Goal: Task Accomplishment & Management: Use online tool/utility

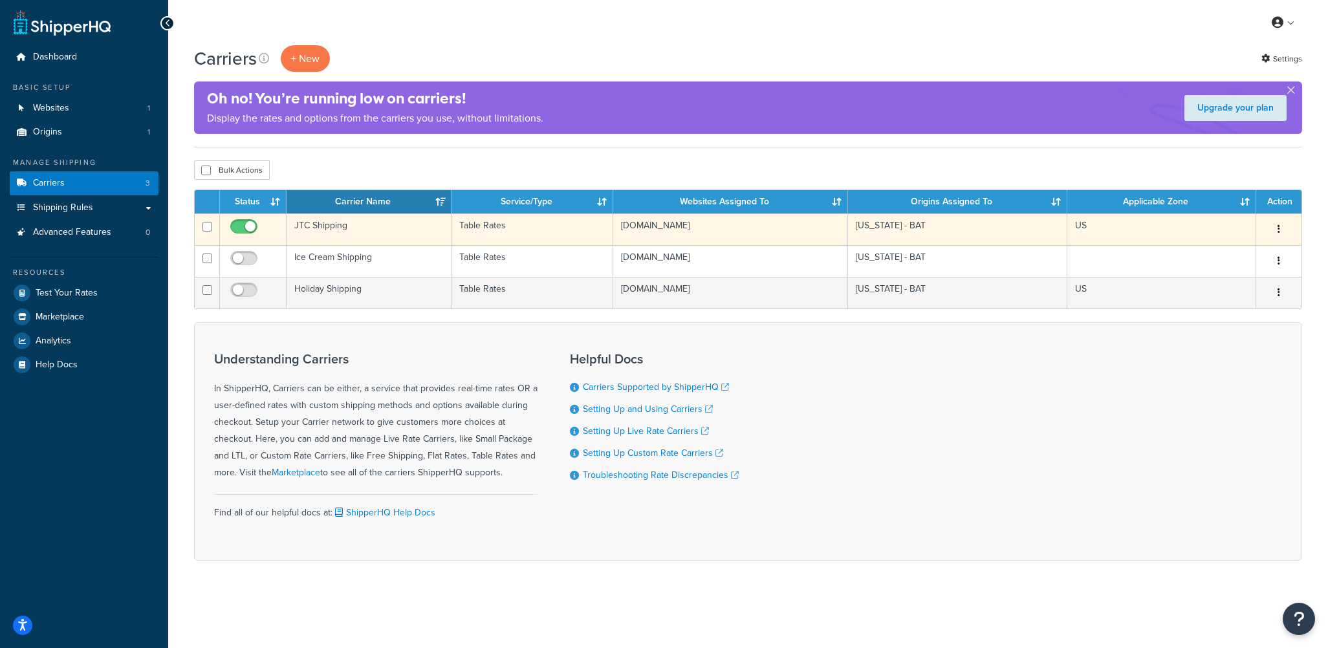
click at [365, 231] on td "JTC Shipping" at bounding box center [369, 230] width 165 height 32
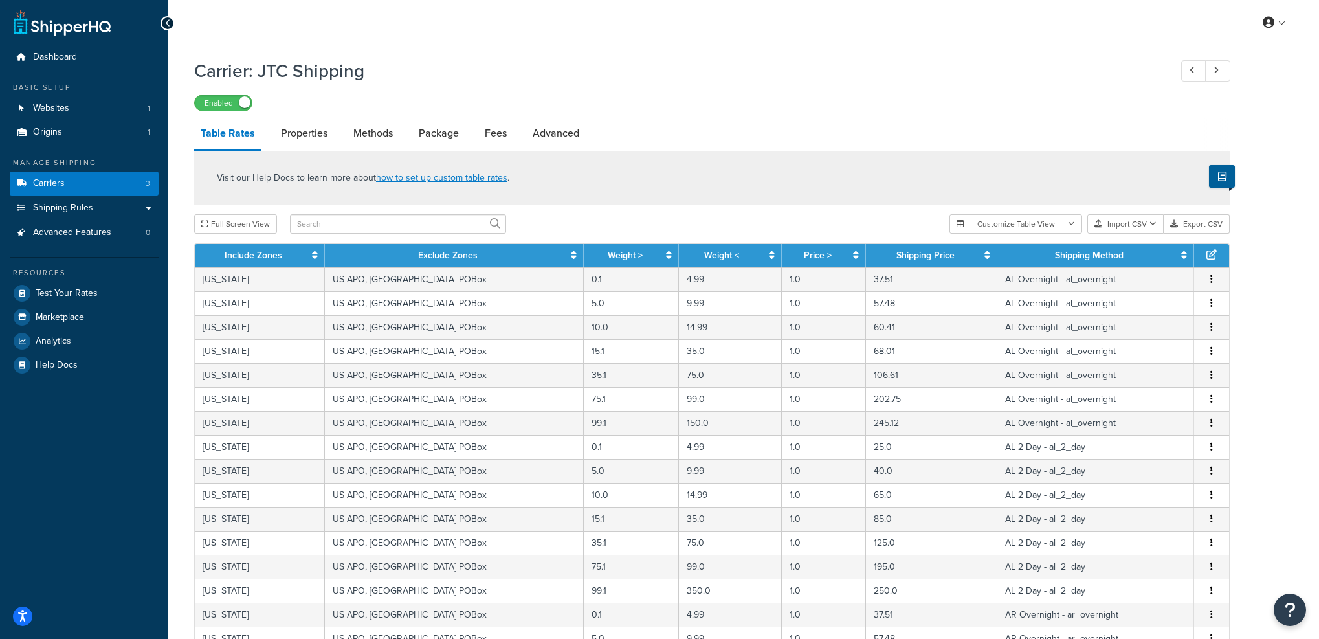
select select "25"
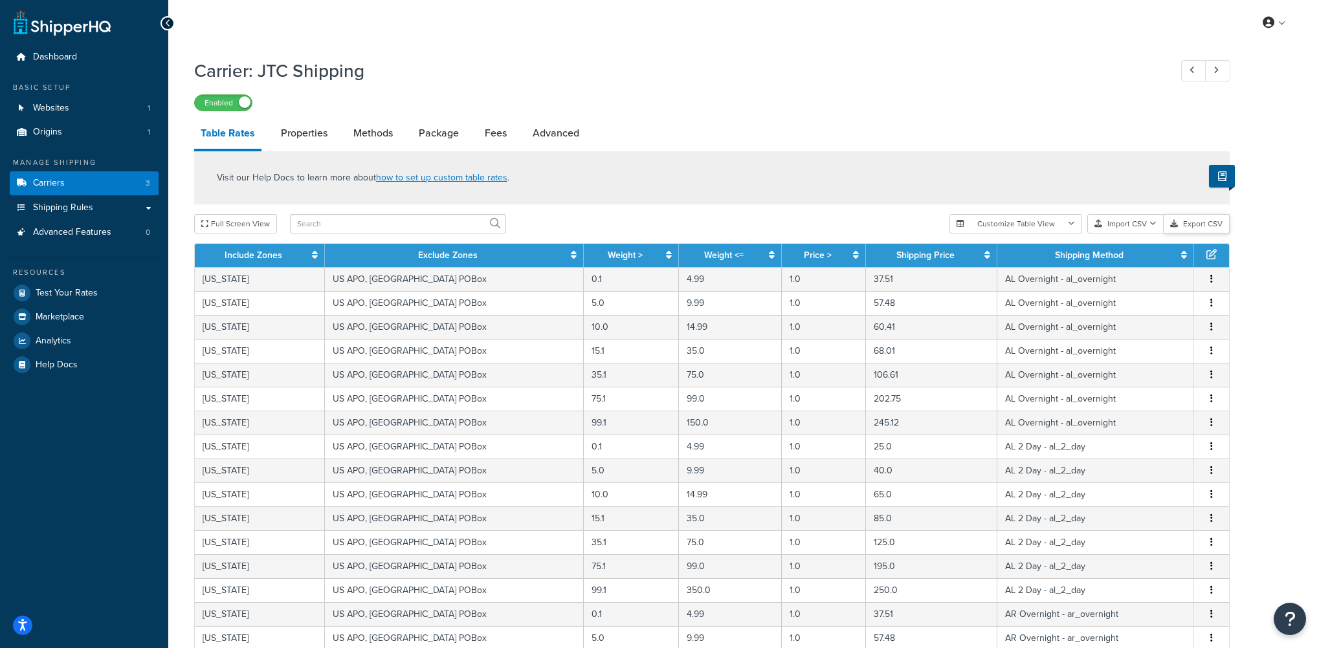
click at [1211, 225] on button "Export CSV" at bounding box center [1196, 223] width 66 height 19
click at [1125, 224] on button "Import CSV" at bounding box center [1125, 223] width 76 height 19
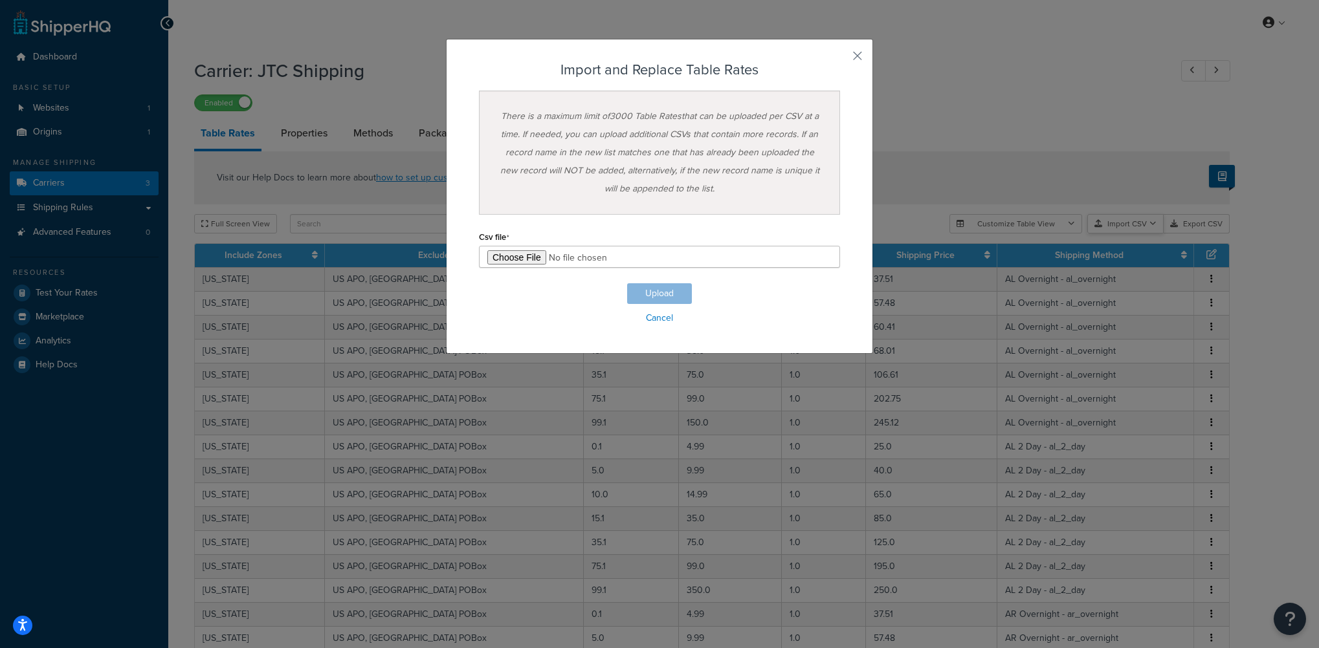
click at [1136, 234] on div "Customize Table View Show all columns Show selected columns Import CSV Import a…" at bounding box center [1089, 223] width 280 height 19
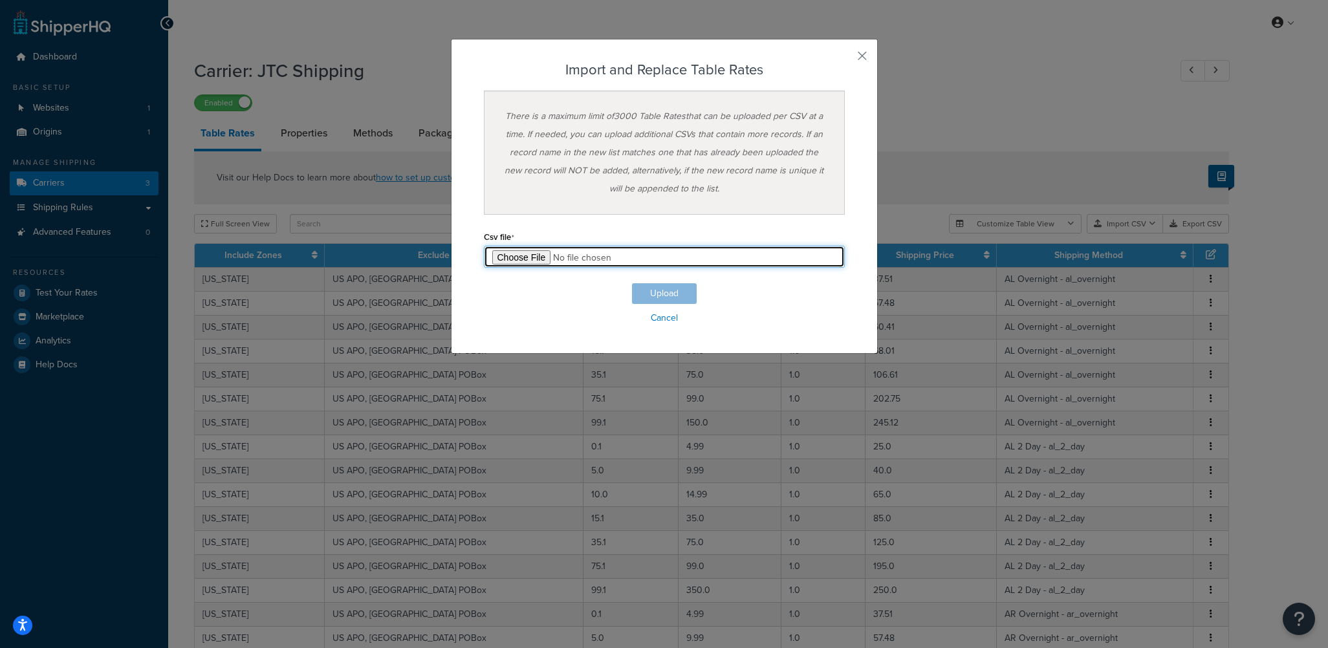
click at [505, 259] on input "file" at bounding box center [664, 257] width 361 height 22
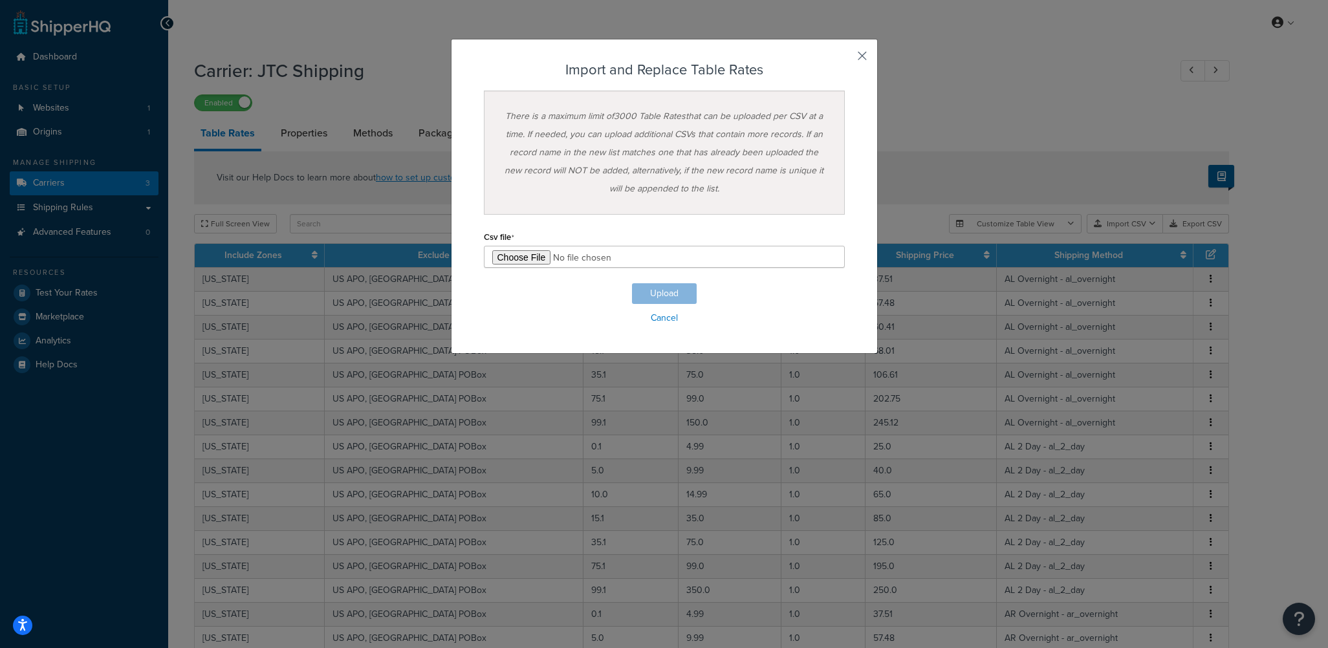
click at [845, 59] on button "button" at bounding box center [843, 60] width 3 height 3
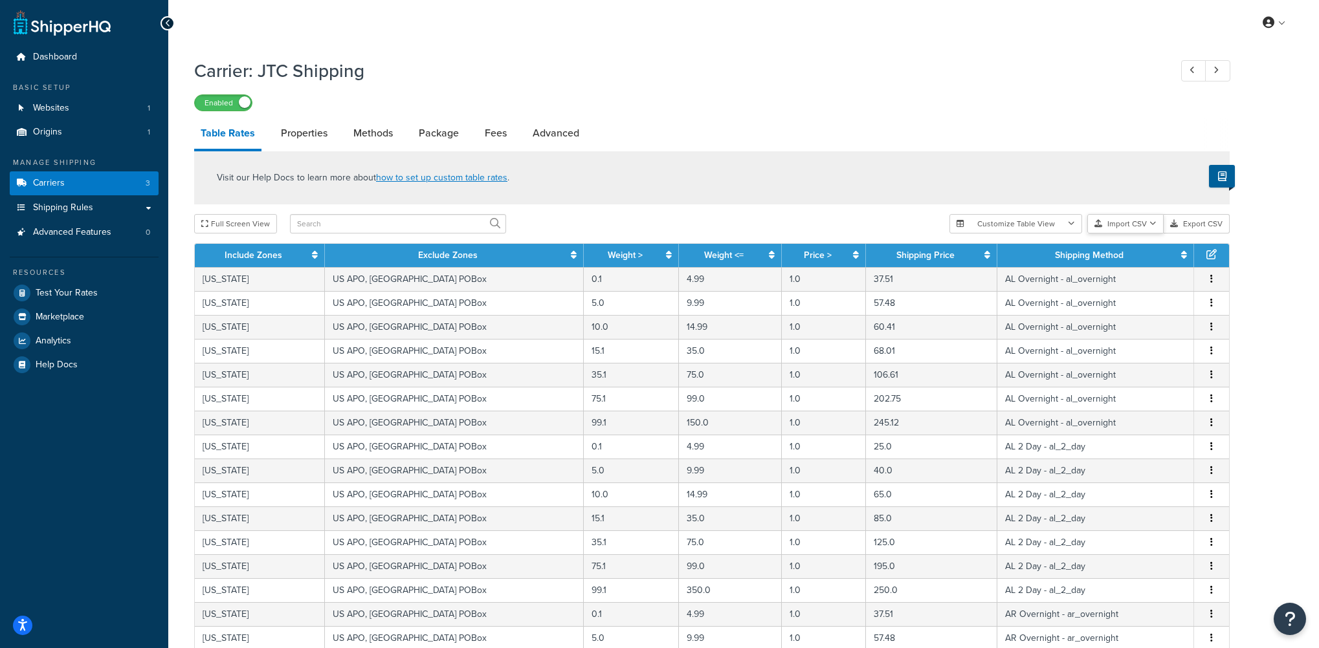
click at [1127, 225] on button "Import CSV" at bounding box center [1125, 223] width 76 height 19
click at [1136, 234] on div "Customize Table View Show all columns Show selected columns Import CSV Import a…" at bounding box center [1089, 223] width 280 height 19
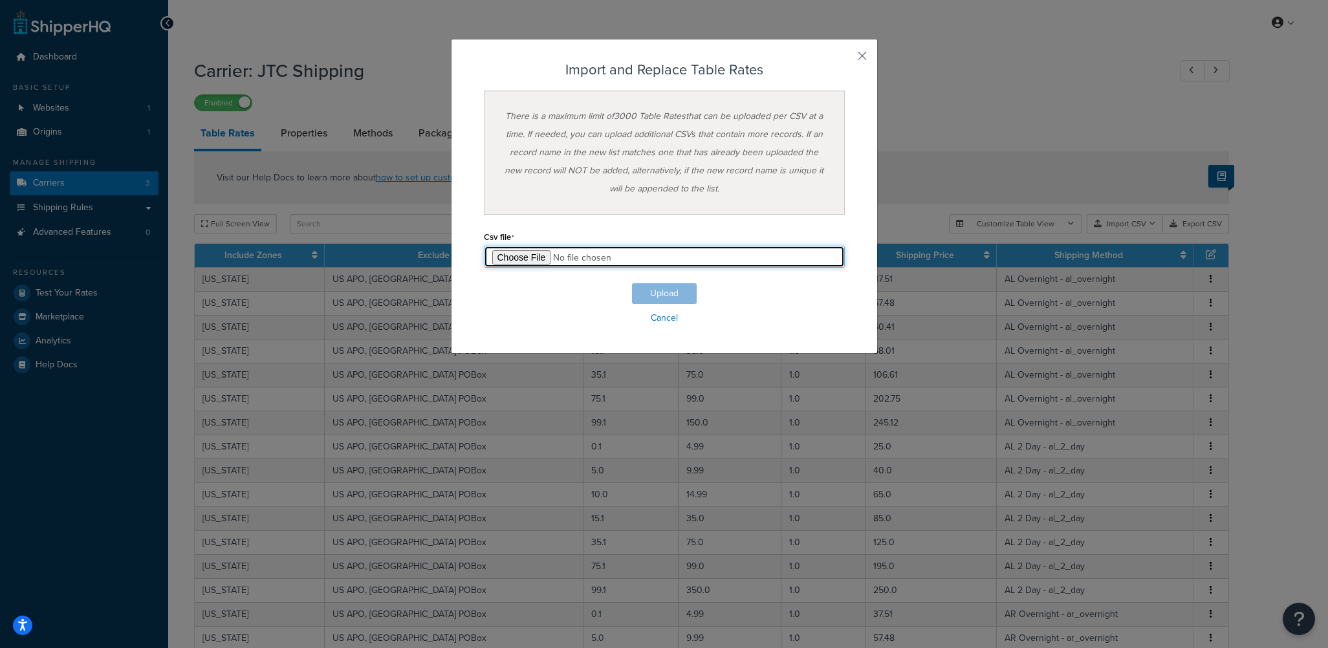
click at [508, 259] on input "file" at bounding box center [664, 257] width 361 height 22
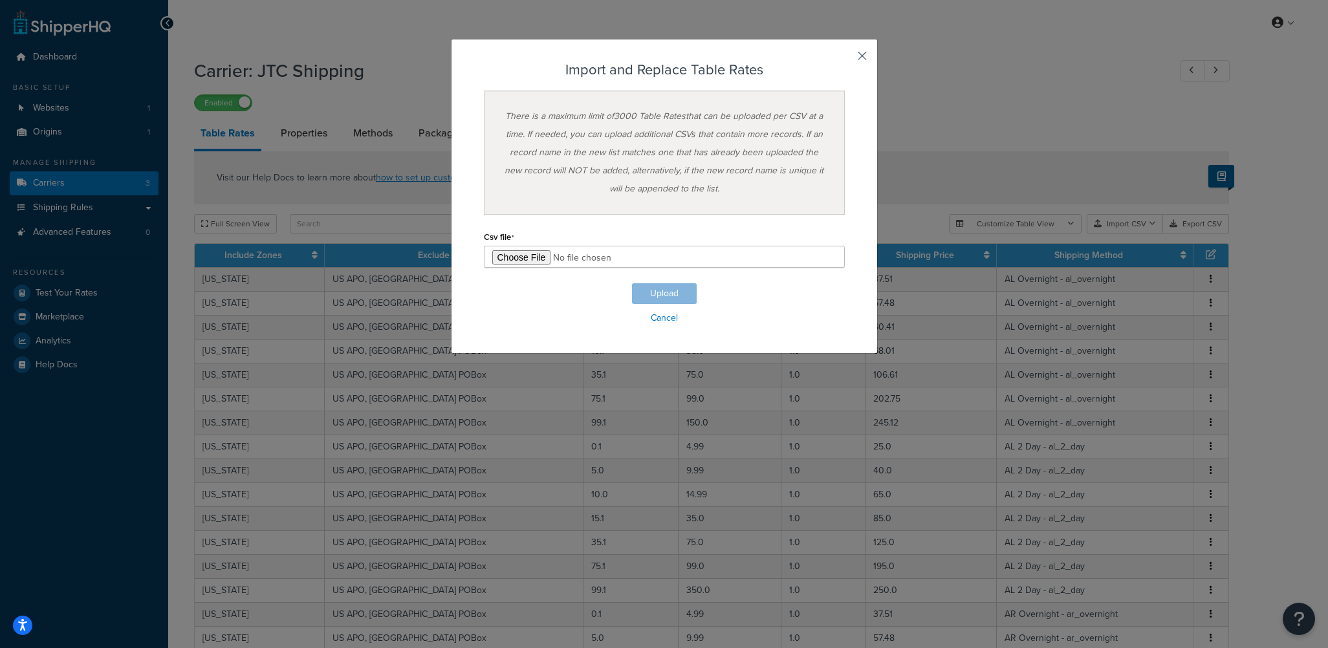
click at [845, 59] on button "button" at bounding box center [843, 60] width 3 height 3
